Goal: Find specific page/section: Find specific page/section

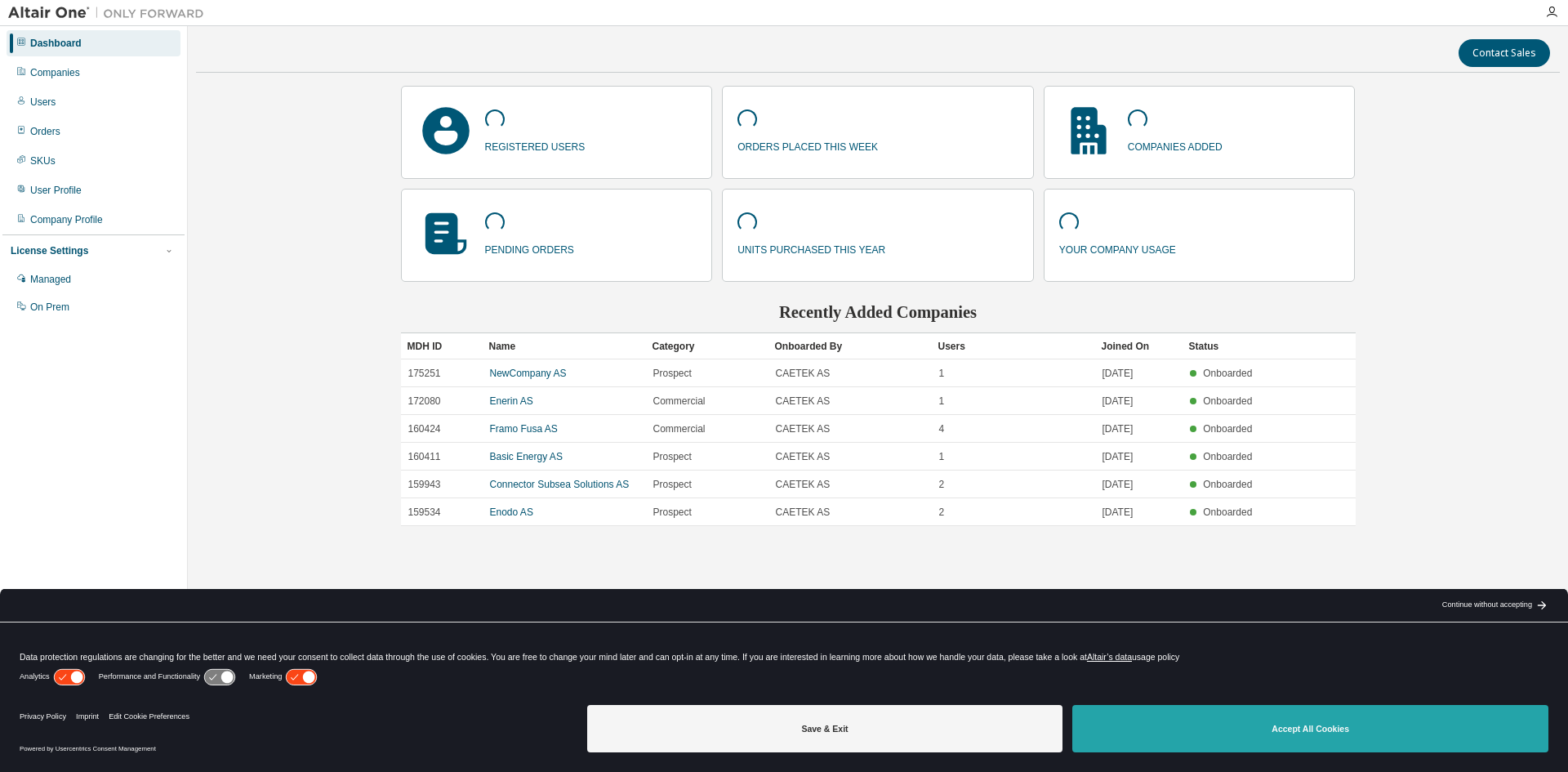
click at [1291, 737] on button "Accept All Cookies" at bounding box center [1310, 728] width 476 height 47
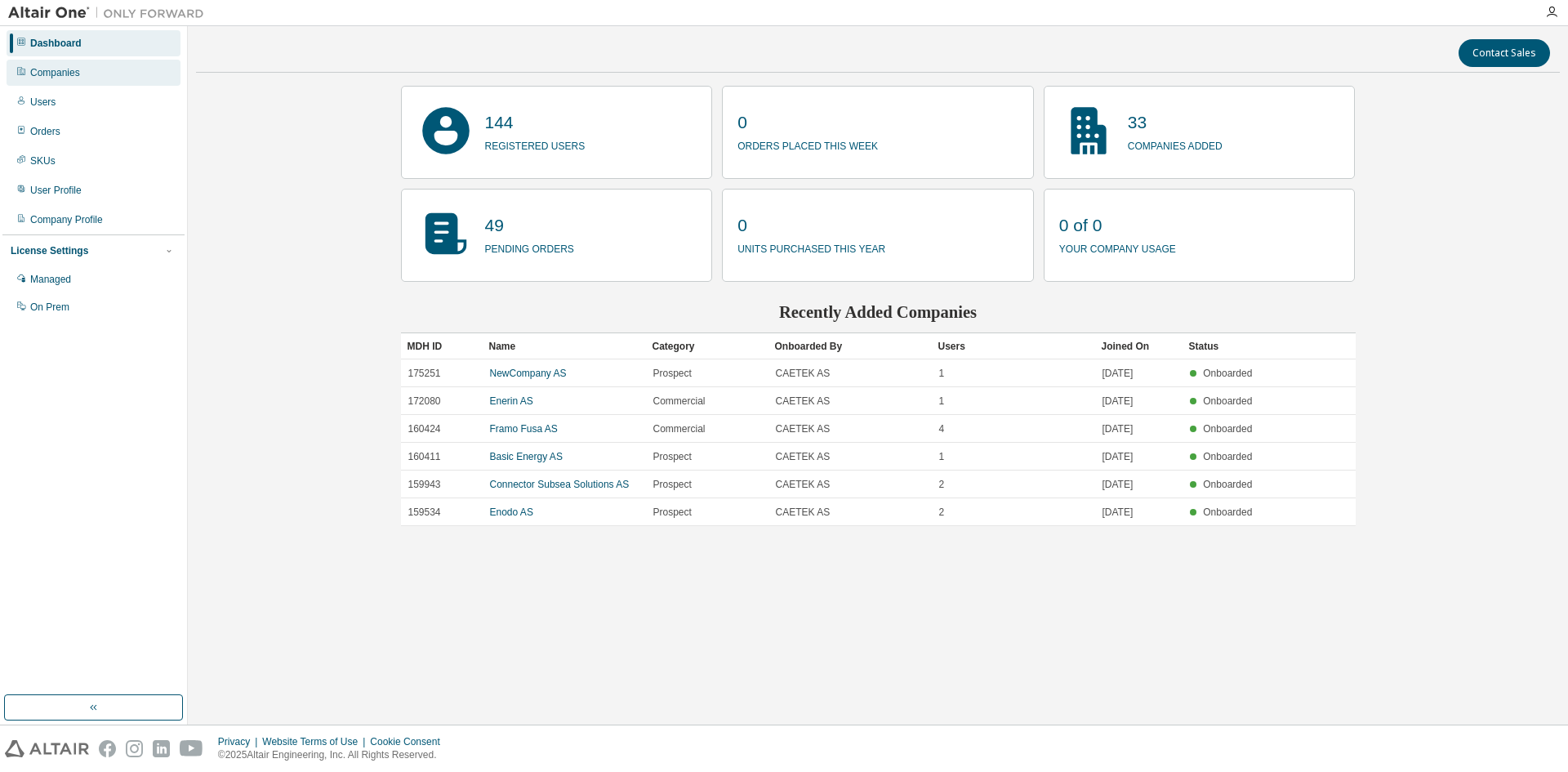
click at [63, 74] on div "Companies" at bounding box center [55, 72] width 50 height 13
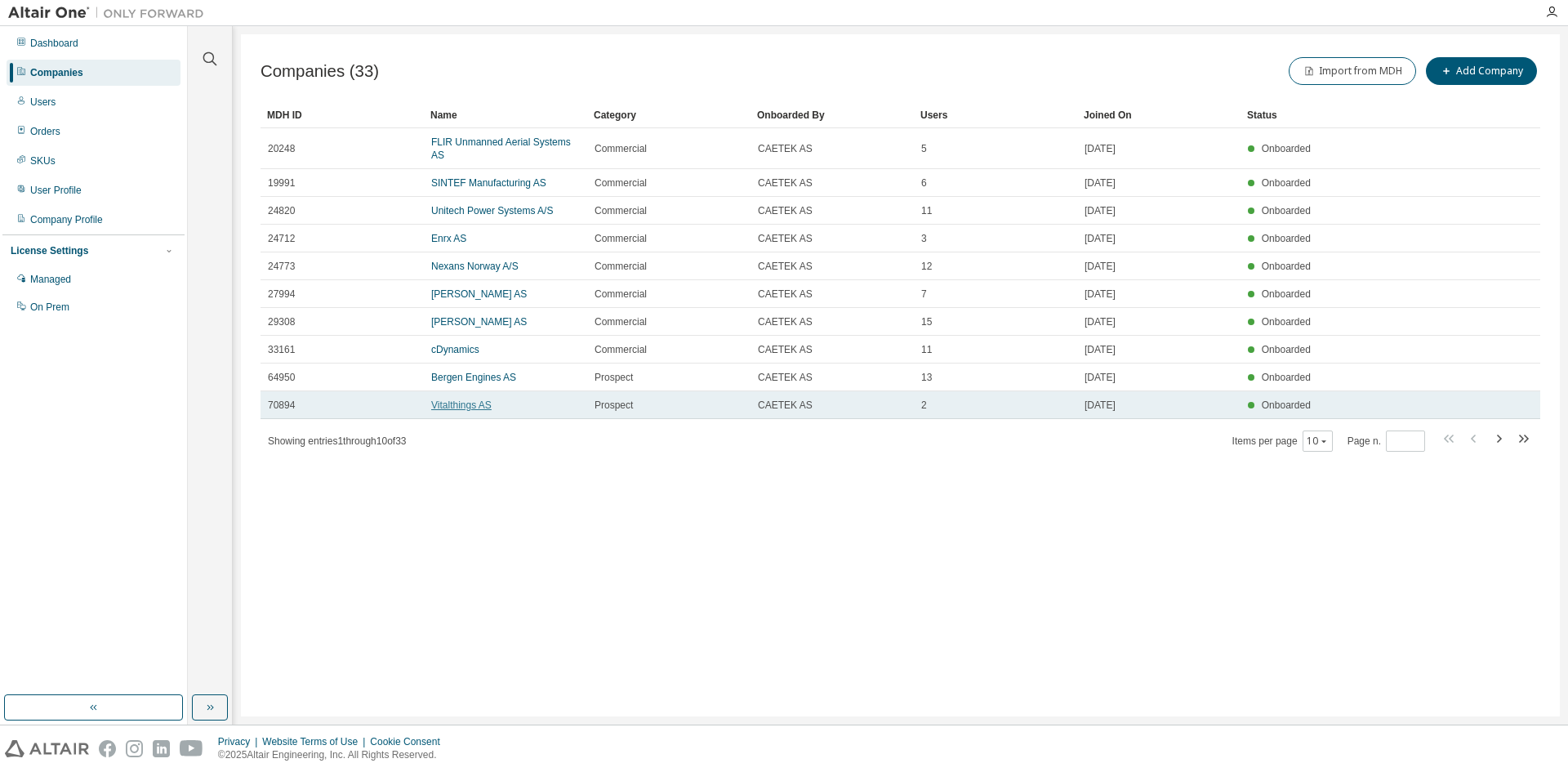
click at [460, 402] on link "Vitalthings AS" at bounding box center [462, 404] width 61 height 11
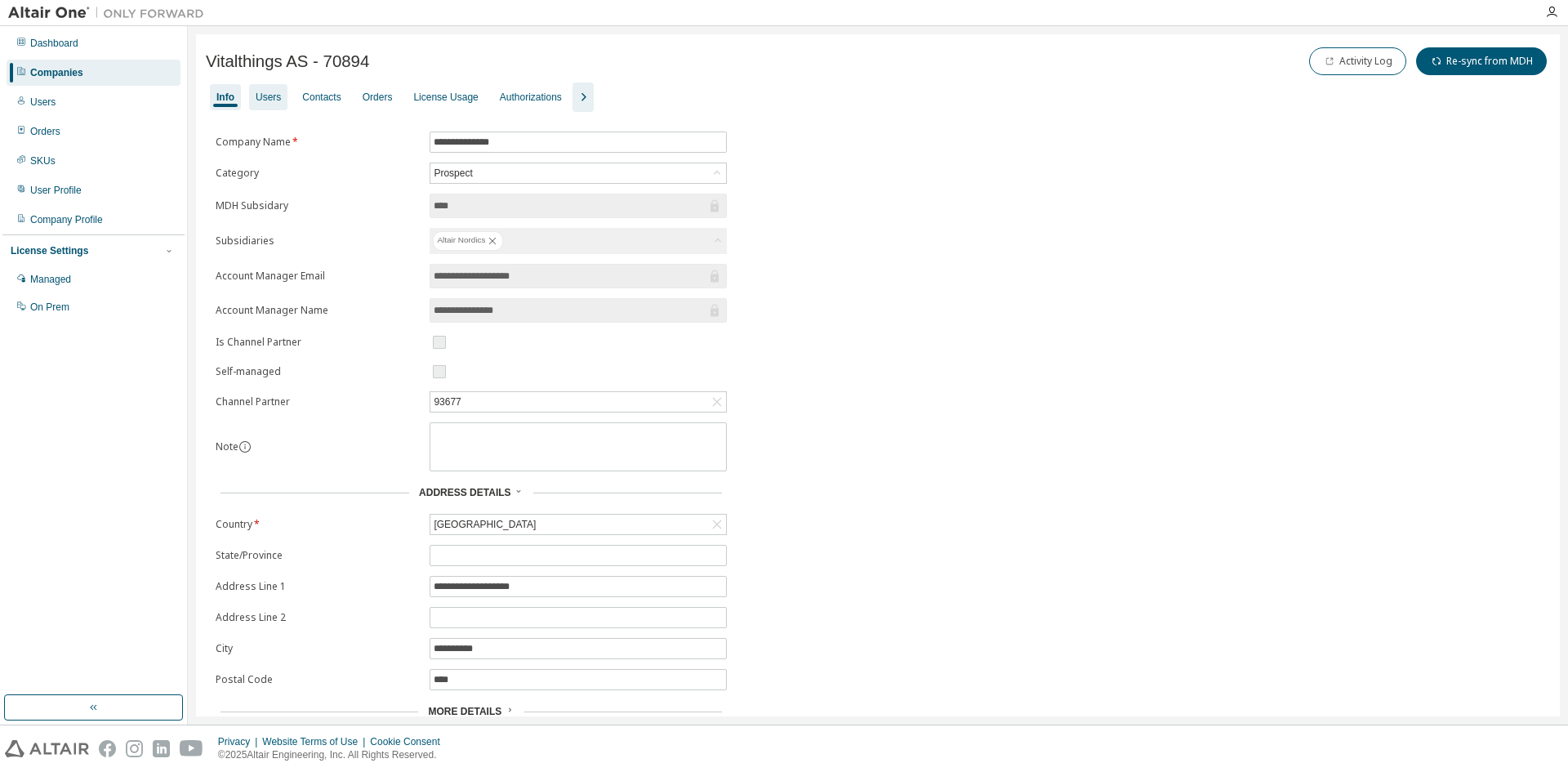
click at [272, 93] on div "Users" at bounding box center [269, 97] width 26 height 13
